Goal: Find specific page/section: Find specific page/section

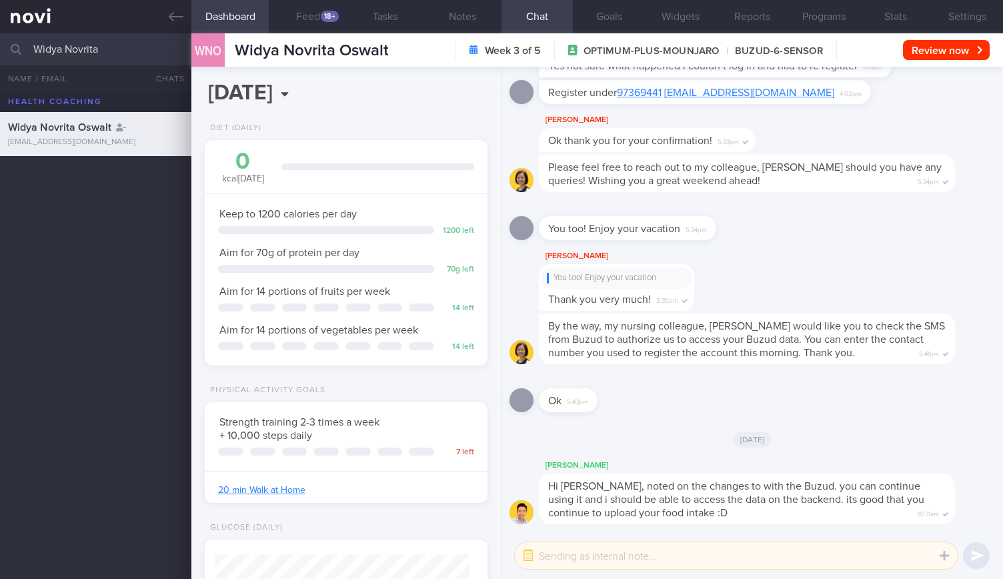
select select "8"
drag, startPoint x: 125, startPoint y: 44, endPoint x: 0, endPoint y: 69, distance: 127.8
click at [0, 69] on div "Widya Novrita All active patients Assigned patients All active patients Archive…" at bounding box center [501, 305] width 1003 height 545
type input "[PERSON_NAME]"
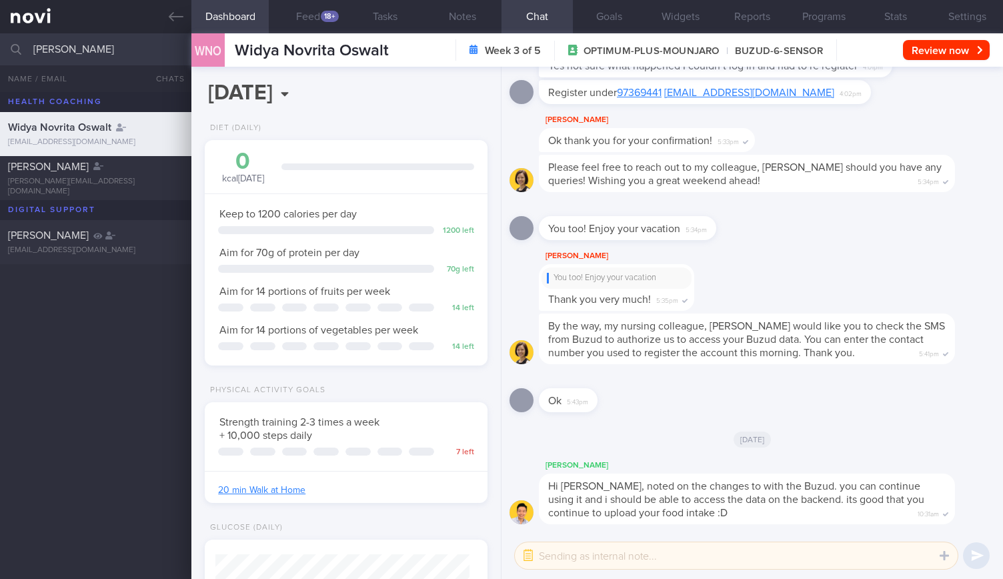
click at [61, 236] on span "[PERSON_NAME]" at bounding box center [48, 235] width 81 height 11
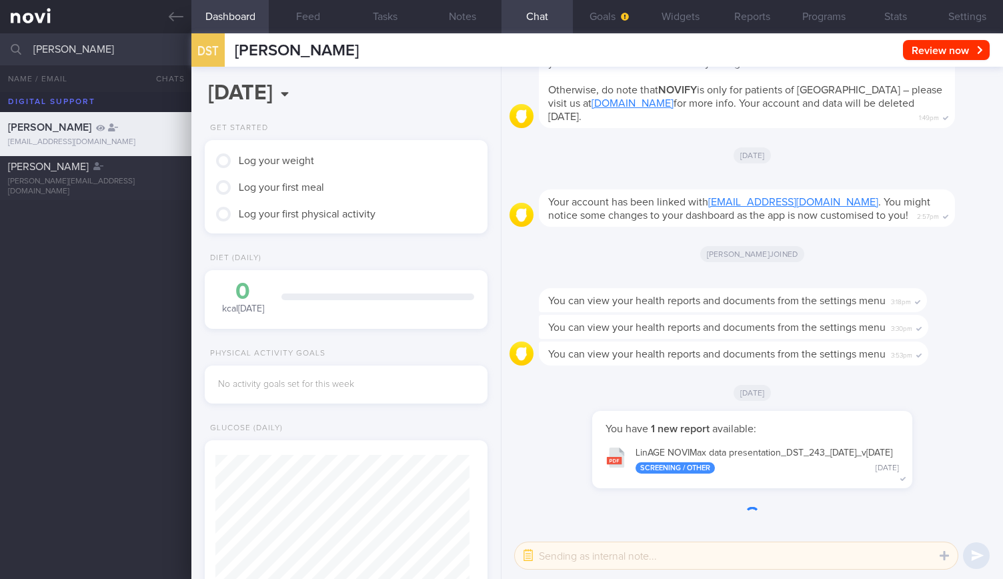
scroll to position [127, 253]
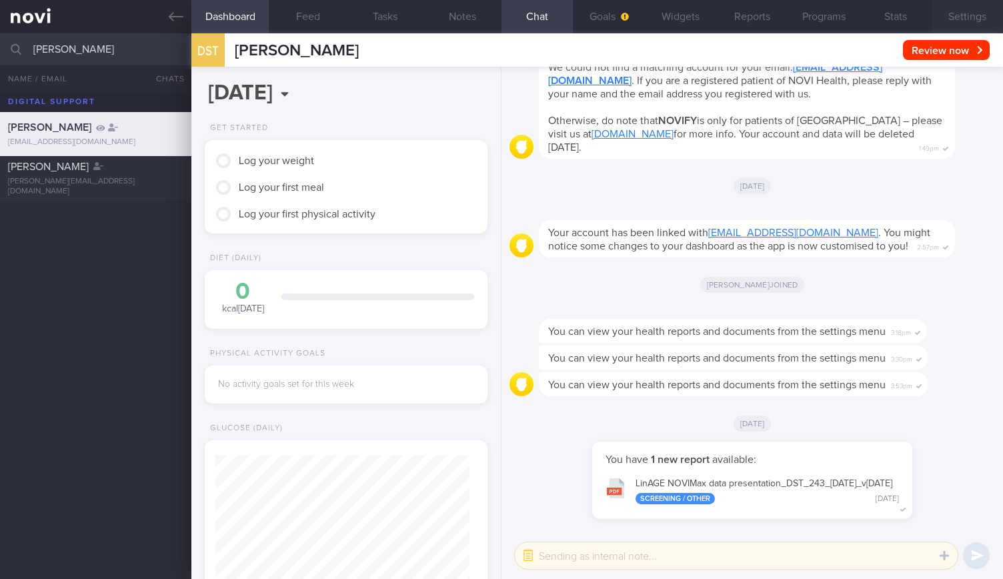
click at [962, 13] on button "Settings" at bounding box center [967, 16] width 71 height 33
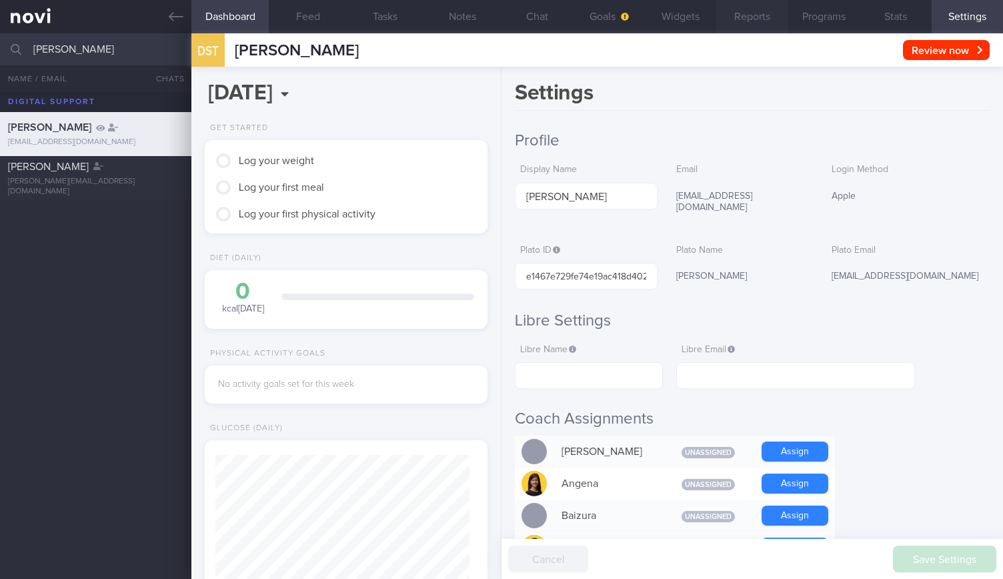
click at [754, 18] on button "Reports" at bounding box center [751, 16] width 71 height 33
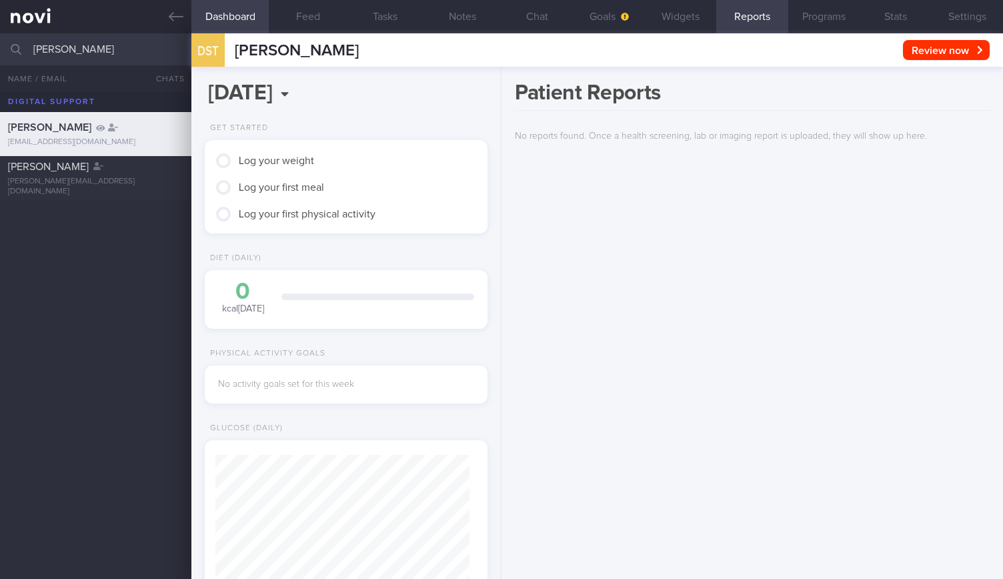
scroll to position [127, 253]
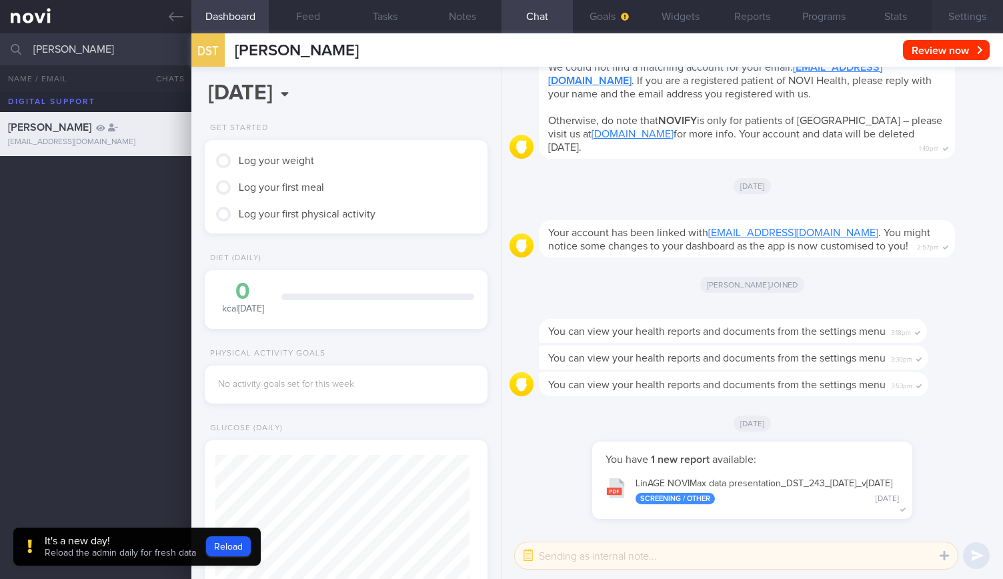
click at [967, 22] on button "Settings" at bounding box center [967, 16] width 71 height 33
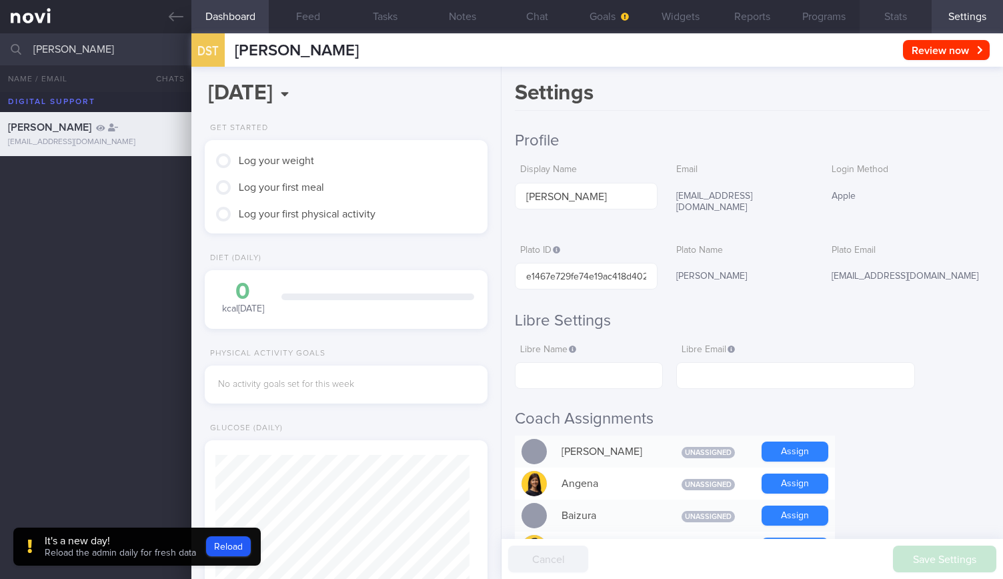
click at [911, 17] on button "Stats" at bounding box center [895, 16] width 71 height 33
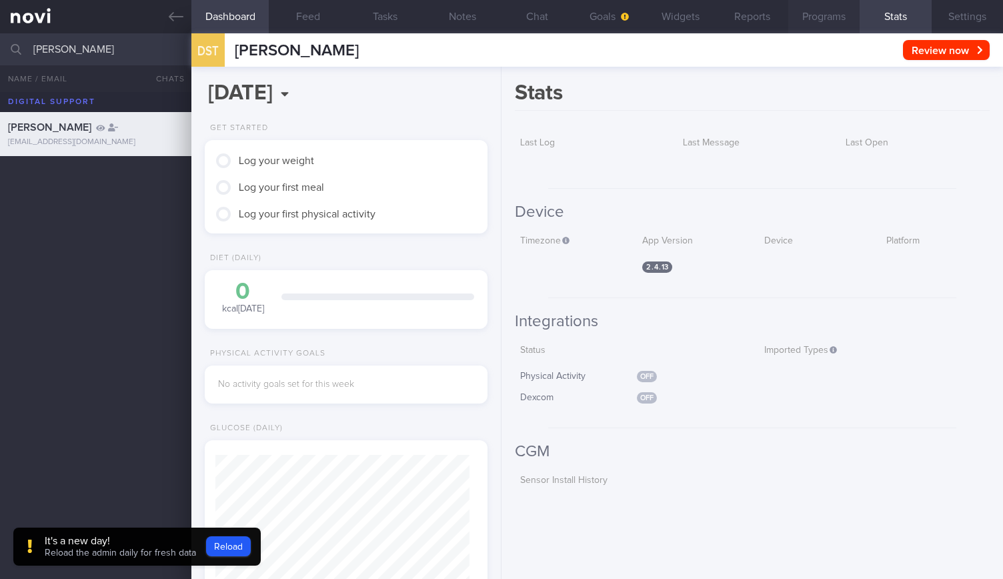
click at [844, 13] on button "Programs" at bounding box center [823, 16] width 71 height 33
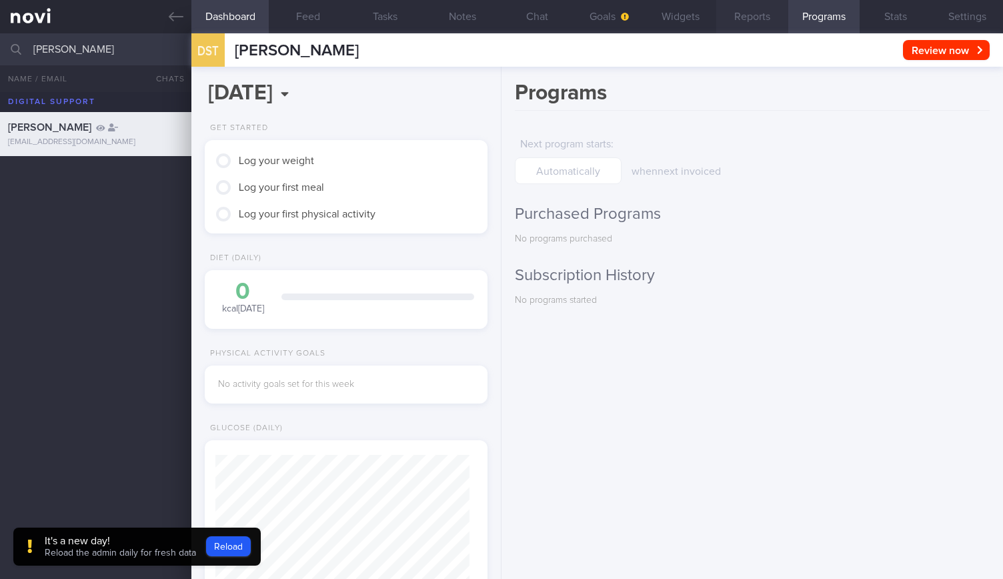
click at [767, 9] on button "Reports" at bounding box center [751, 16] width 71 height 33
